Goal: Task Accomplishment & Management: Manage account settings

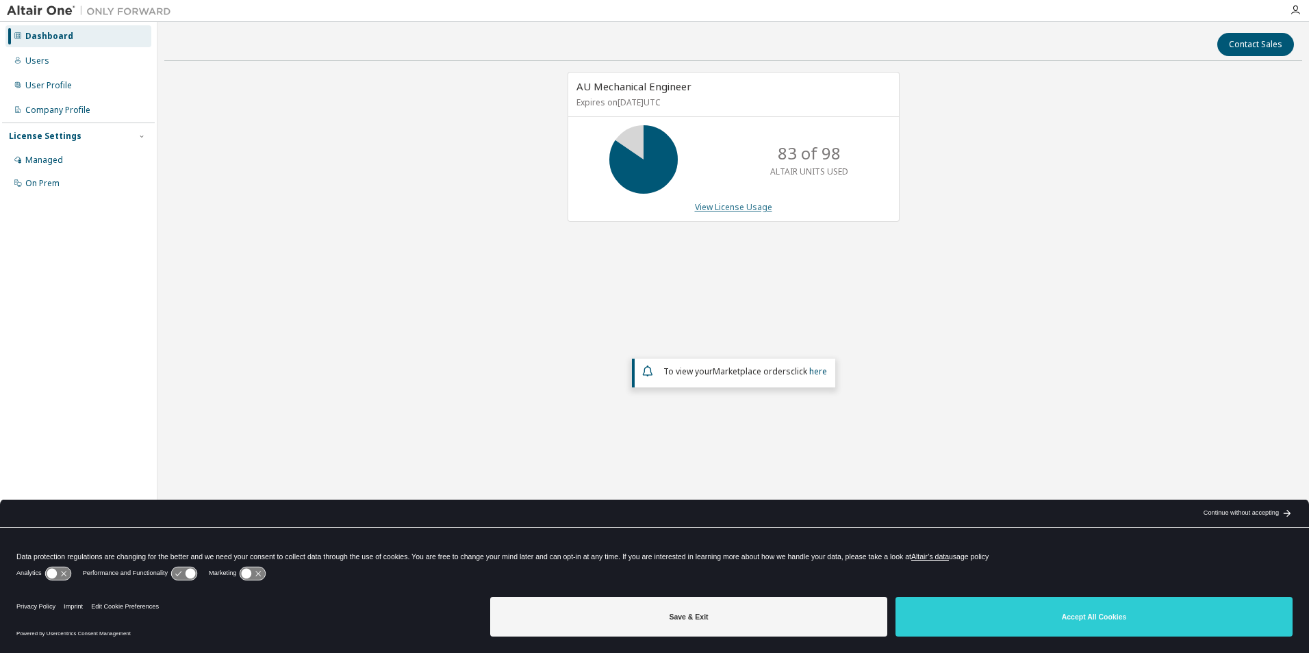
click at [726, 203] on link "View License Usage" at bounding box center [733, 207] width 77 height 12
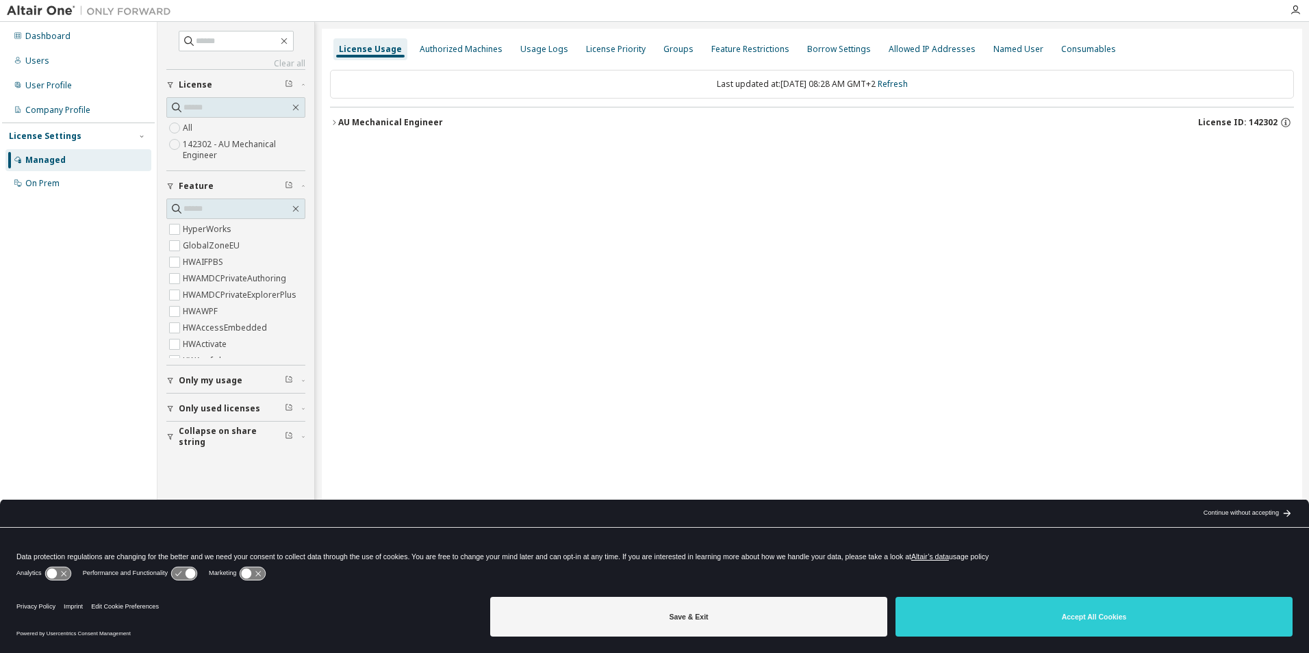
click at [331, 124] on div "License Usage Authorized Machines Usage Logs License Priority Groups Feature Re…" at bounding box center [812, 318] width 980 height 578
click at [333, 123] on icon "button" at bounding box center [334, 122] width 8 height 8
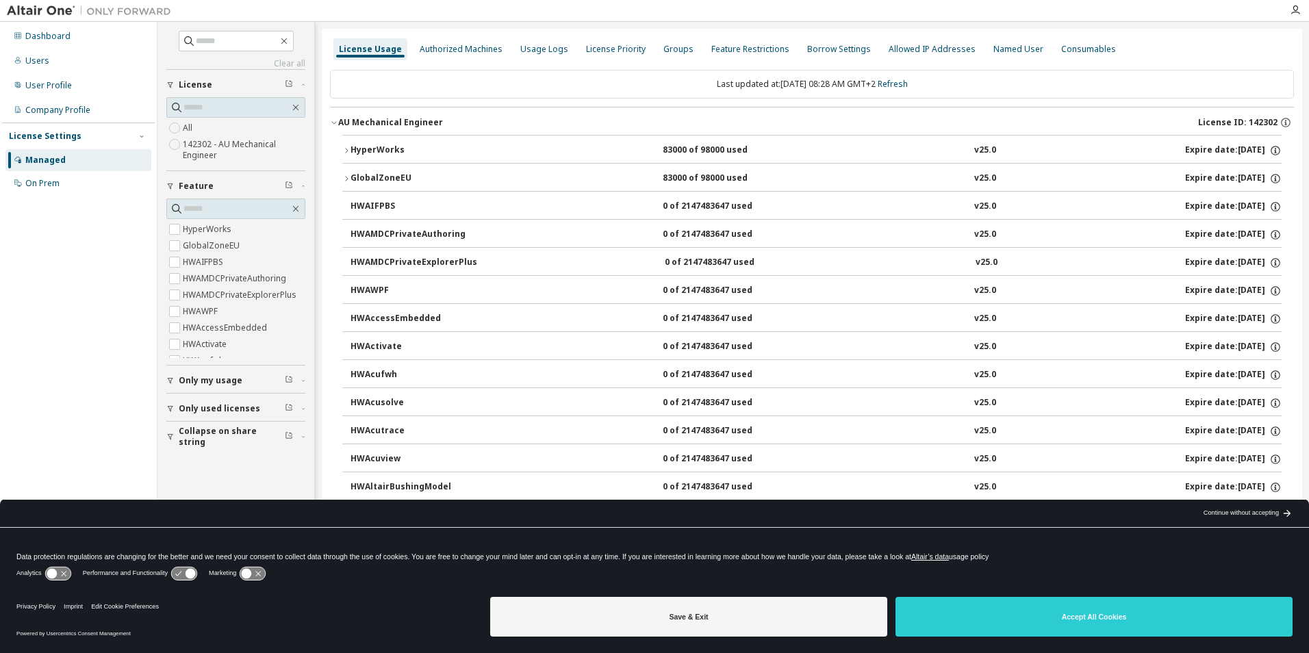
click at [349, 150] on icon "button" at bounding box center [346, 151] width 8 height 8
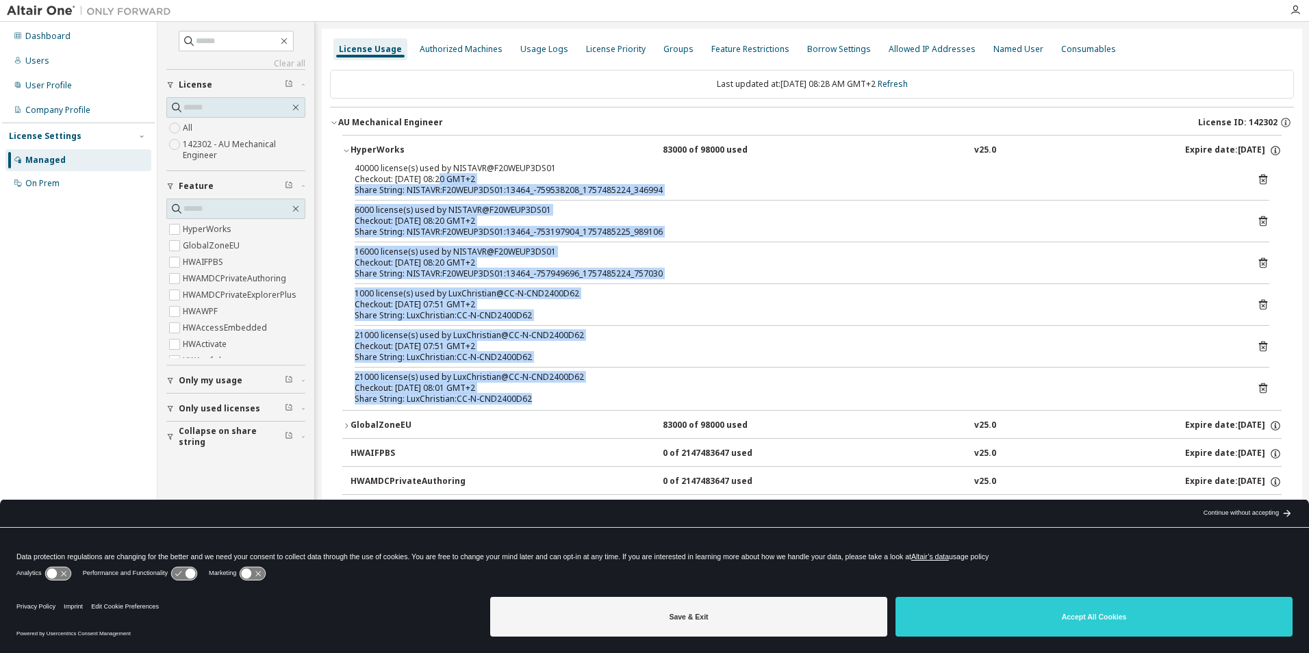
drag, startPoint x: 442, startPoint y: 183, endPoint x: 540, endPoint y: 398, distance: 236.2
click at [540, 398] on div "40000 license(s) used by NISTAVR@F20WEUP3DS01 Checkout: 2025-09-10 08:20 GMT+2 …" at bounding box center [811, 286] width 939 height 247
drag, startPoint x: 540, startPoint y: 398, endPoint x: 474, endPoint y: 373, distance: 70.2
click at [474, 373] on div "21000 license(s) used by LuxChristian@CC-N-CND2400D62" at bounding box center [796, 377] width 882 height 11
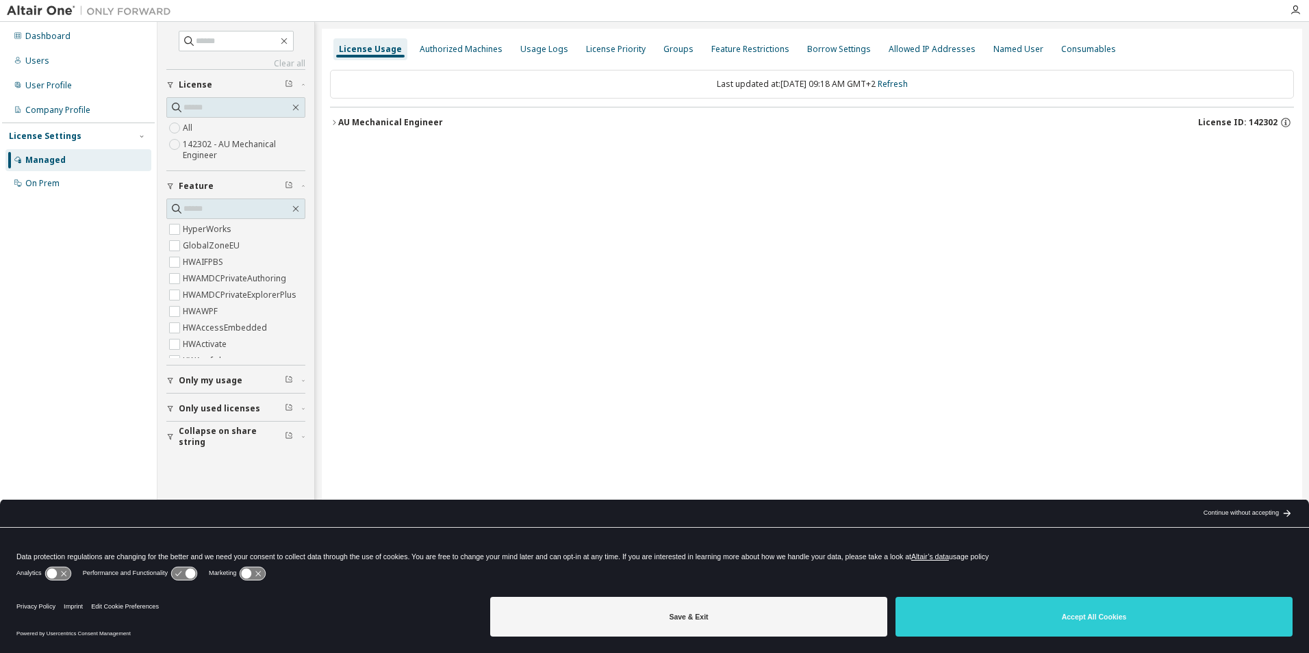
click at [338, 121] on icon "button" at bounding box center [334, 122] width 8 height 8
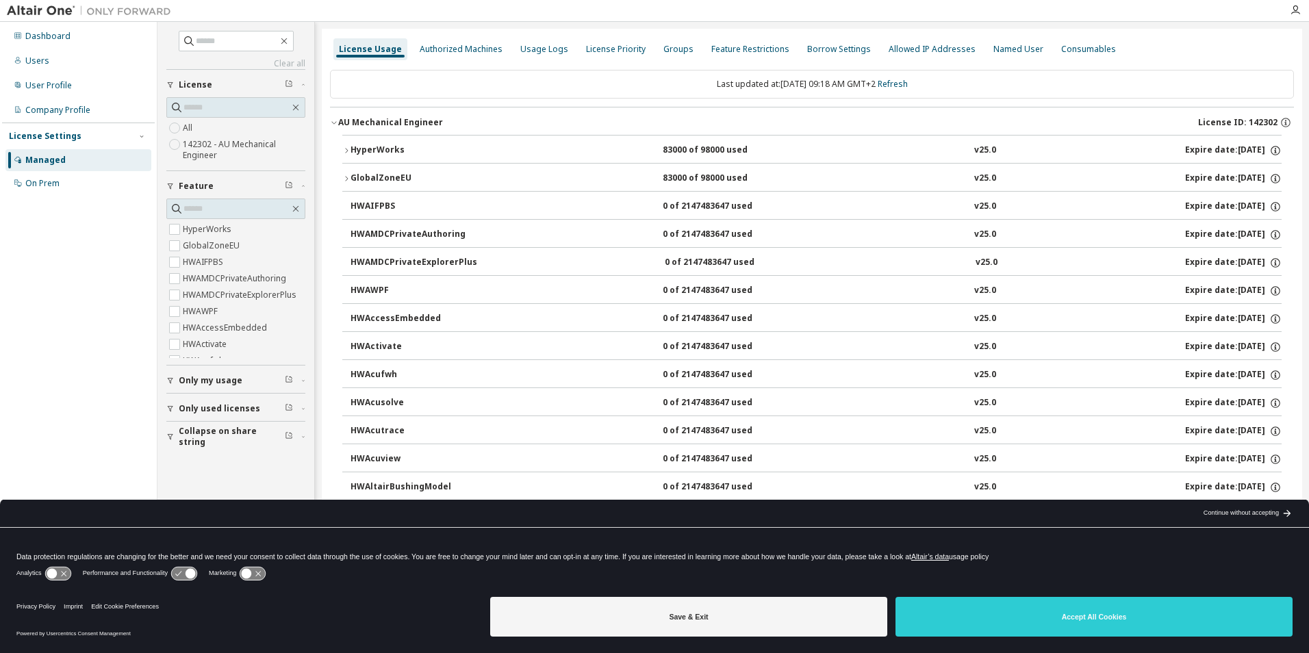
click at [347, 146] on button "HyperWorks 83000 of 98000 used v25.0 Expire date: 2026-05-01" at bounding box center [811, 151] width 939 height 30
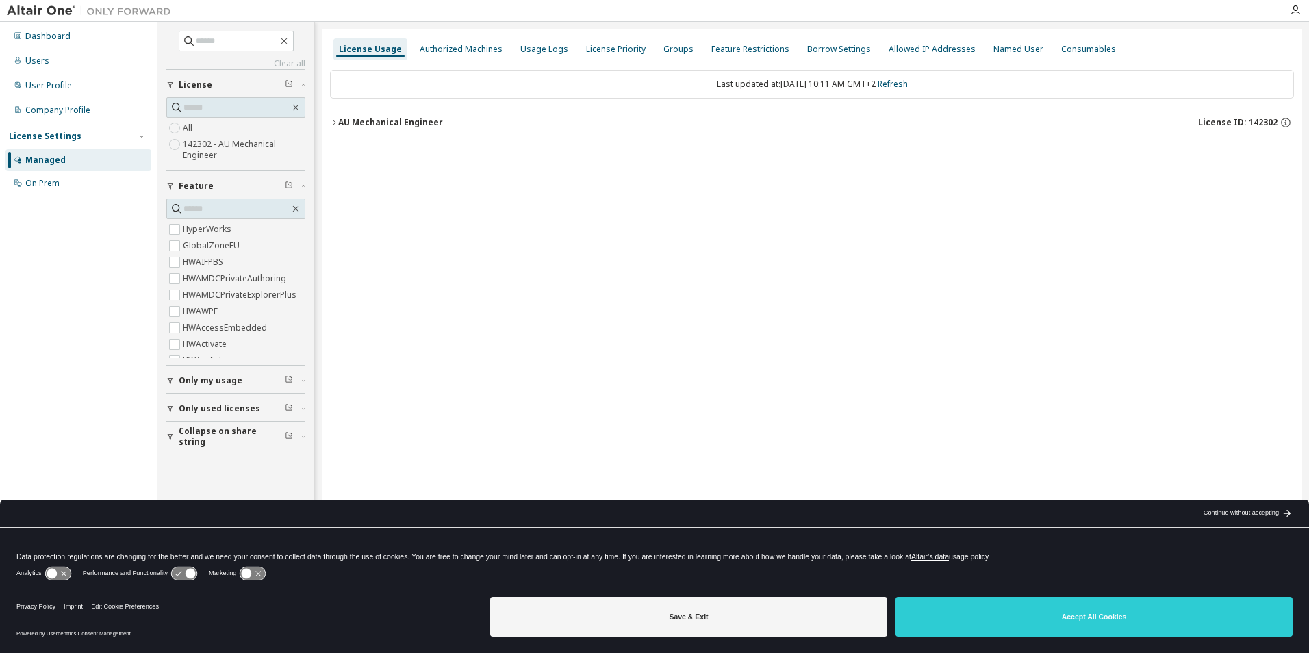
click at [336, 123] on icon "button" at bounding box center [334, 122] width 8 height 8
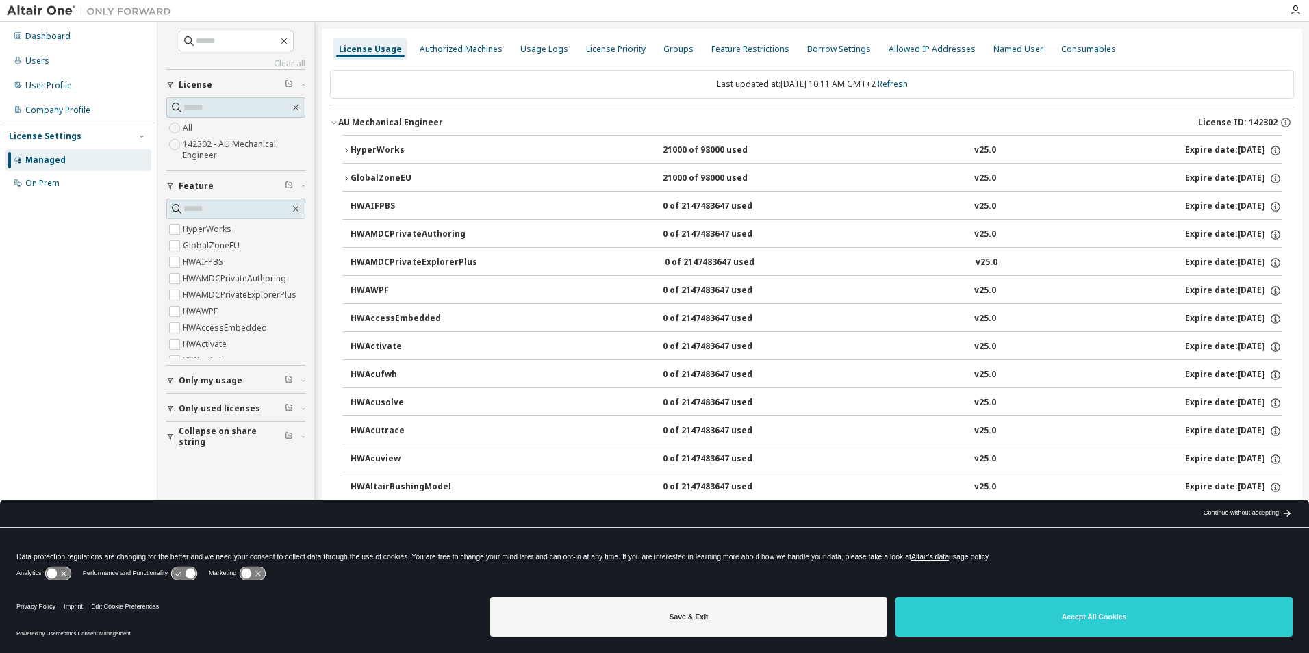
click at [346, 149] on icon "button" at bounding box center [346, 151] width 8 height 8
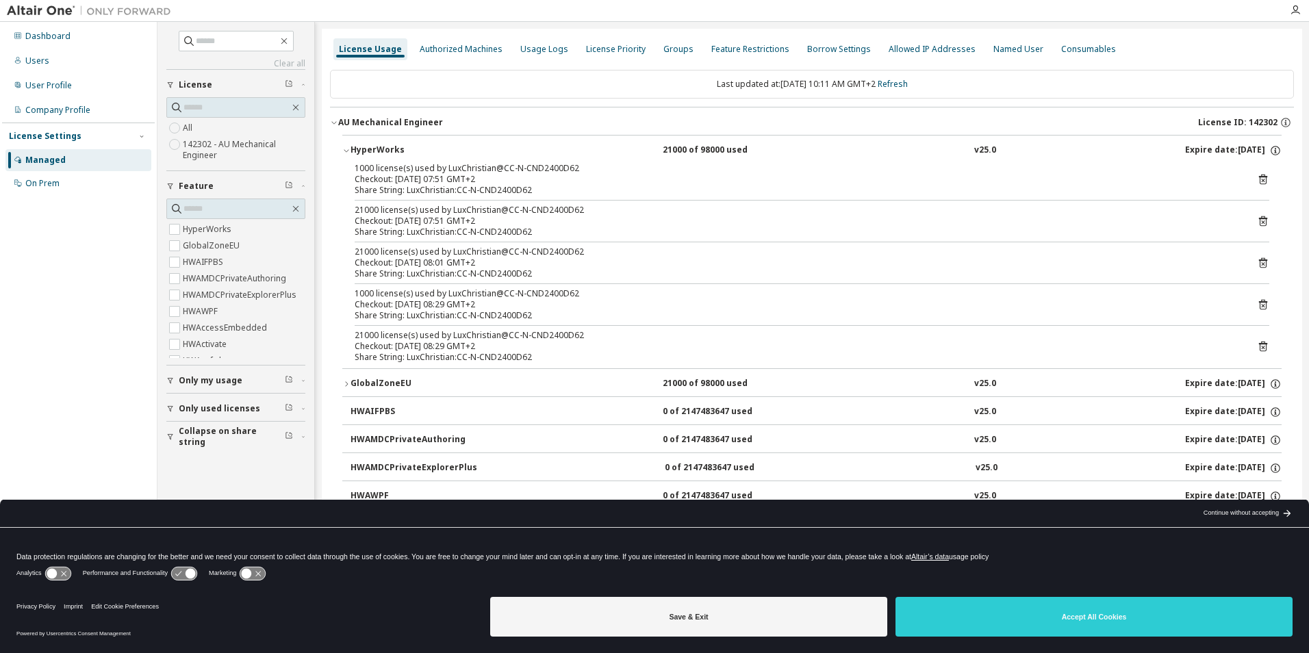
click at [336, 125] on icon "button" at bounding box center [334, 122] width 8 height 8
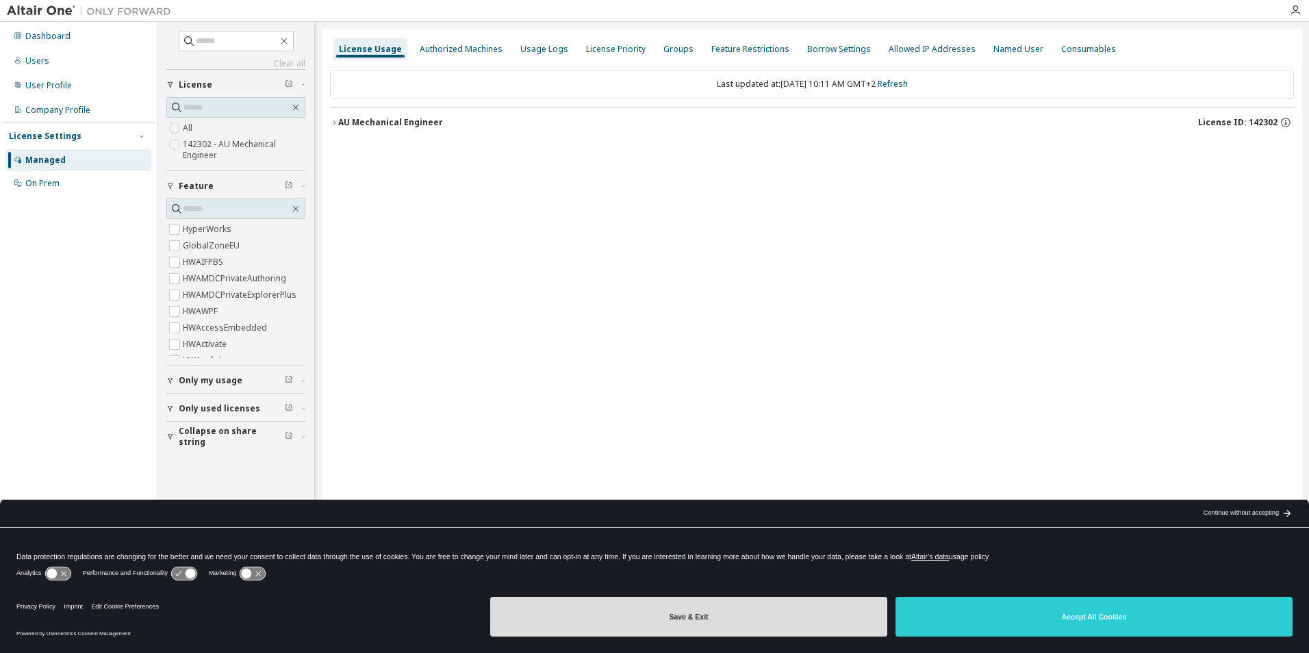
click at [586, 616] on button "Save & Exit" at bounding box center [688, 617] width 397 height 40
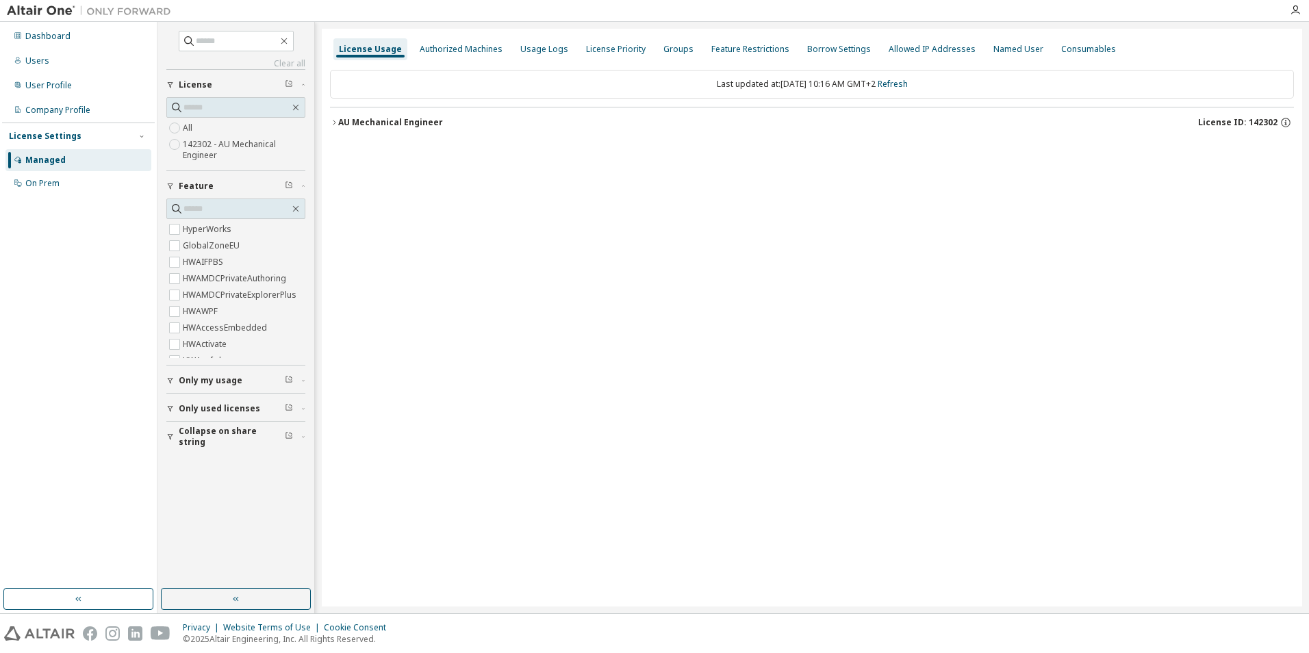
click at [336, 123] on icon "button" at bounding box center [334, 122] width 8 height 8
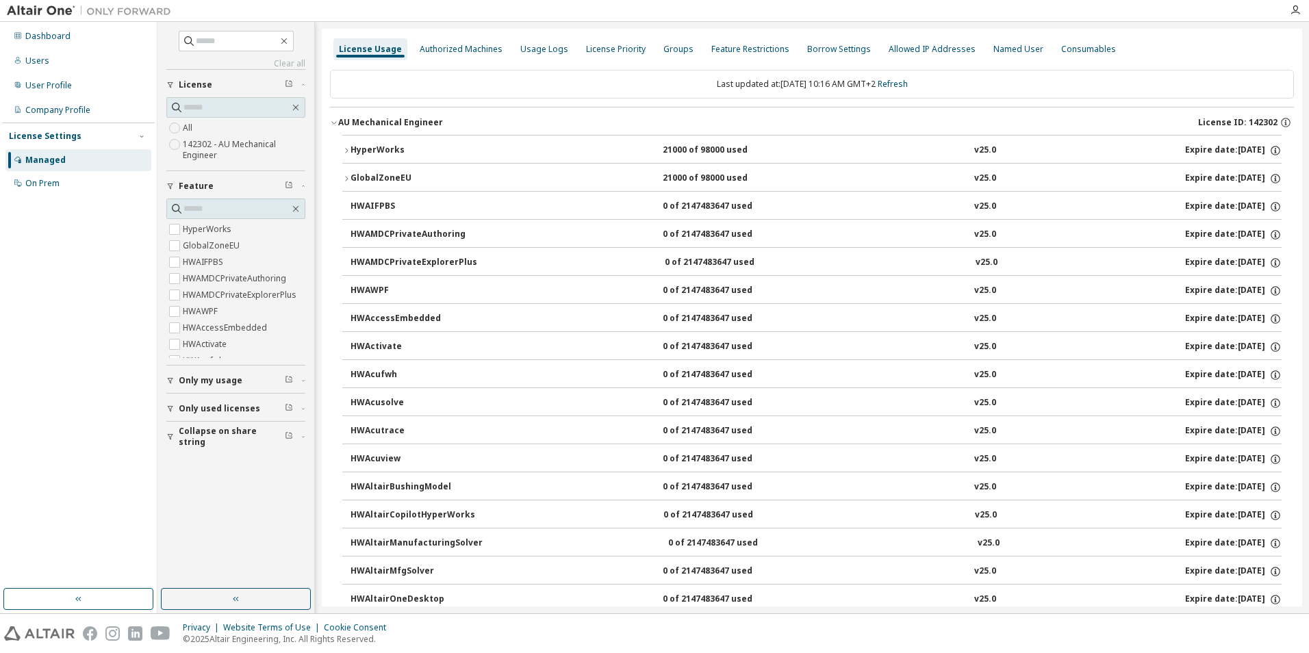
click at [336, 123] on icon "button" at bounding box center [334, 122] width 8 height 8
